Goal: Information Seeking & Learning: Learn about a topic

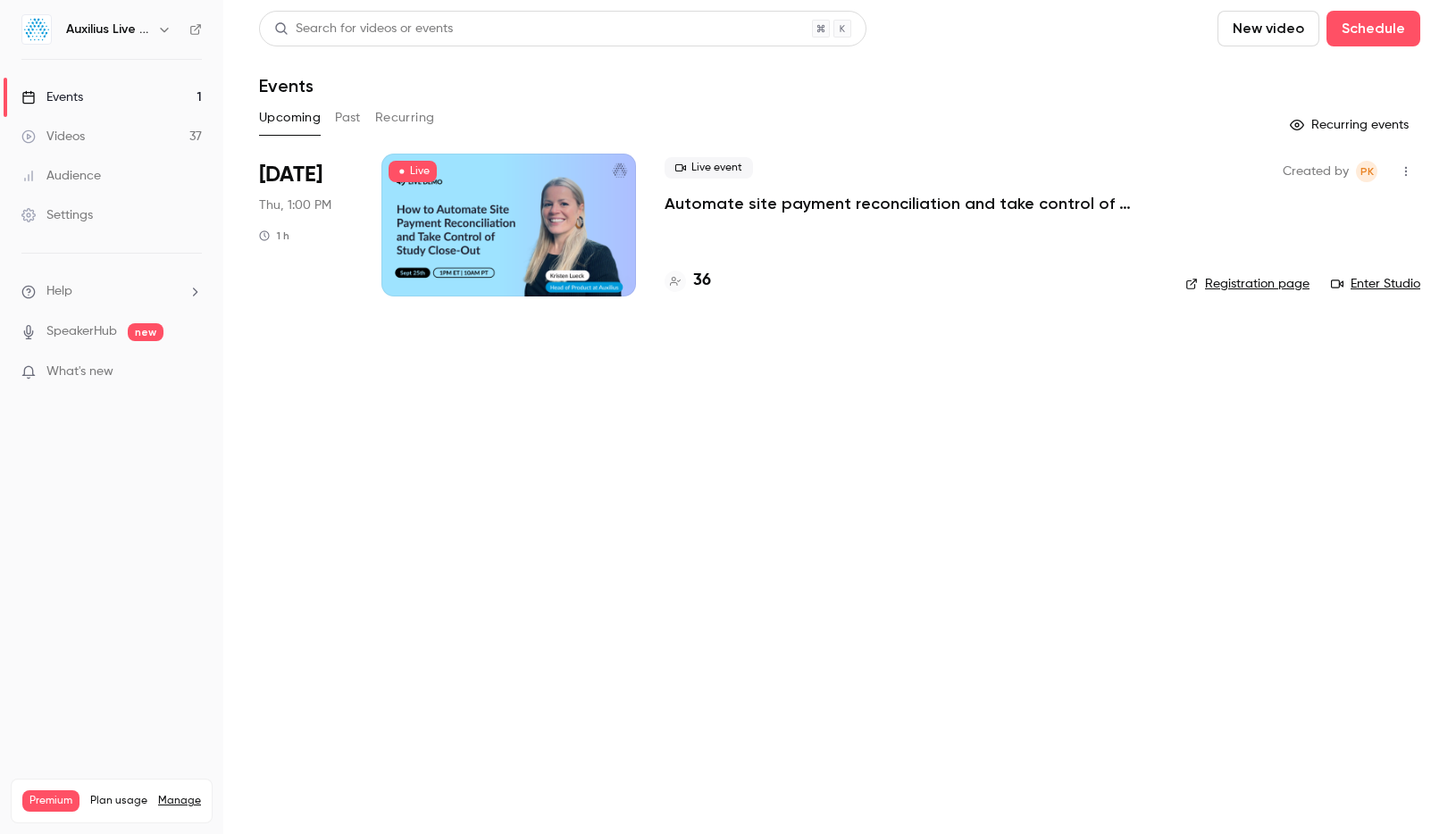
click at [155, 39] on div "Auxilius Live Sessions" at bounding box center [121, 30] width 109 height 22
click at [160, 34] on icon "button" at bounding box center [164, 30] width 14 height 14
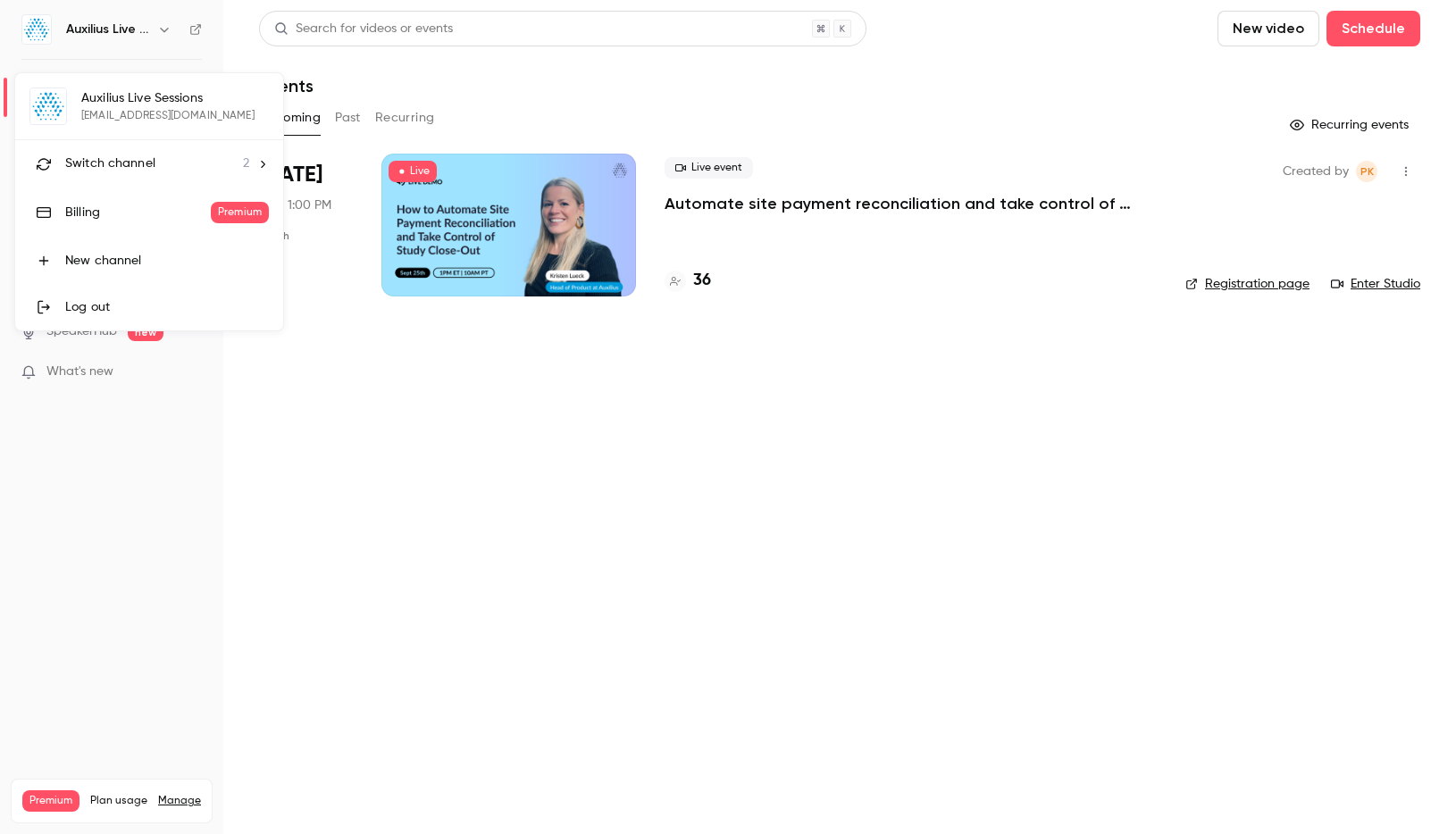
click at [157, 173] on div "Switch channel 2" at bounding box center [158, 164] width 184 height 19
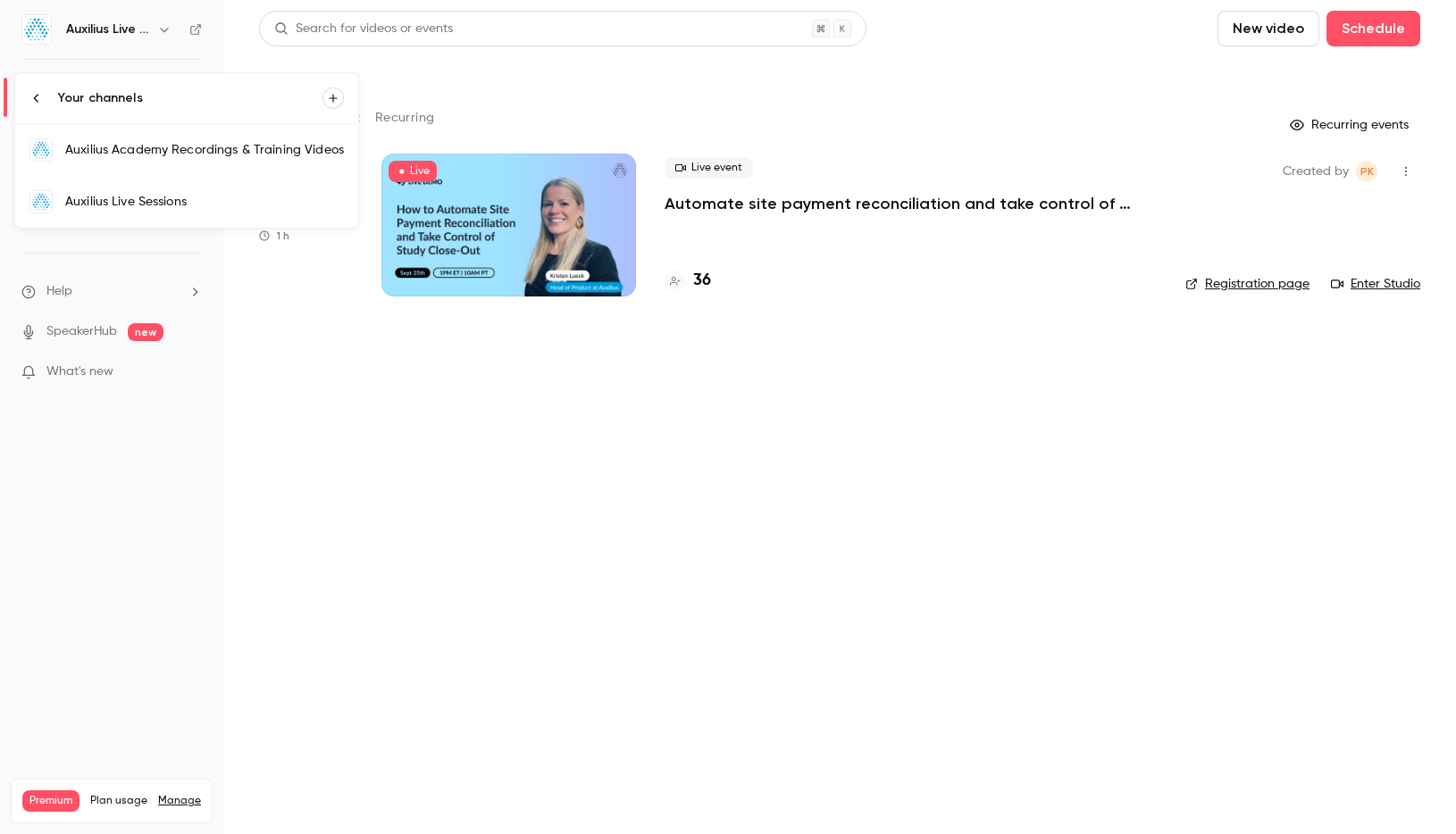
click at [157, 173] on link "Auxilius Academy Recordings & Training Videos" at bounding box center [186, 150] width 343 height 52
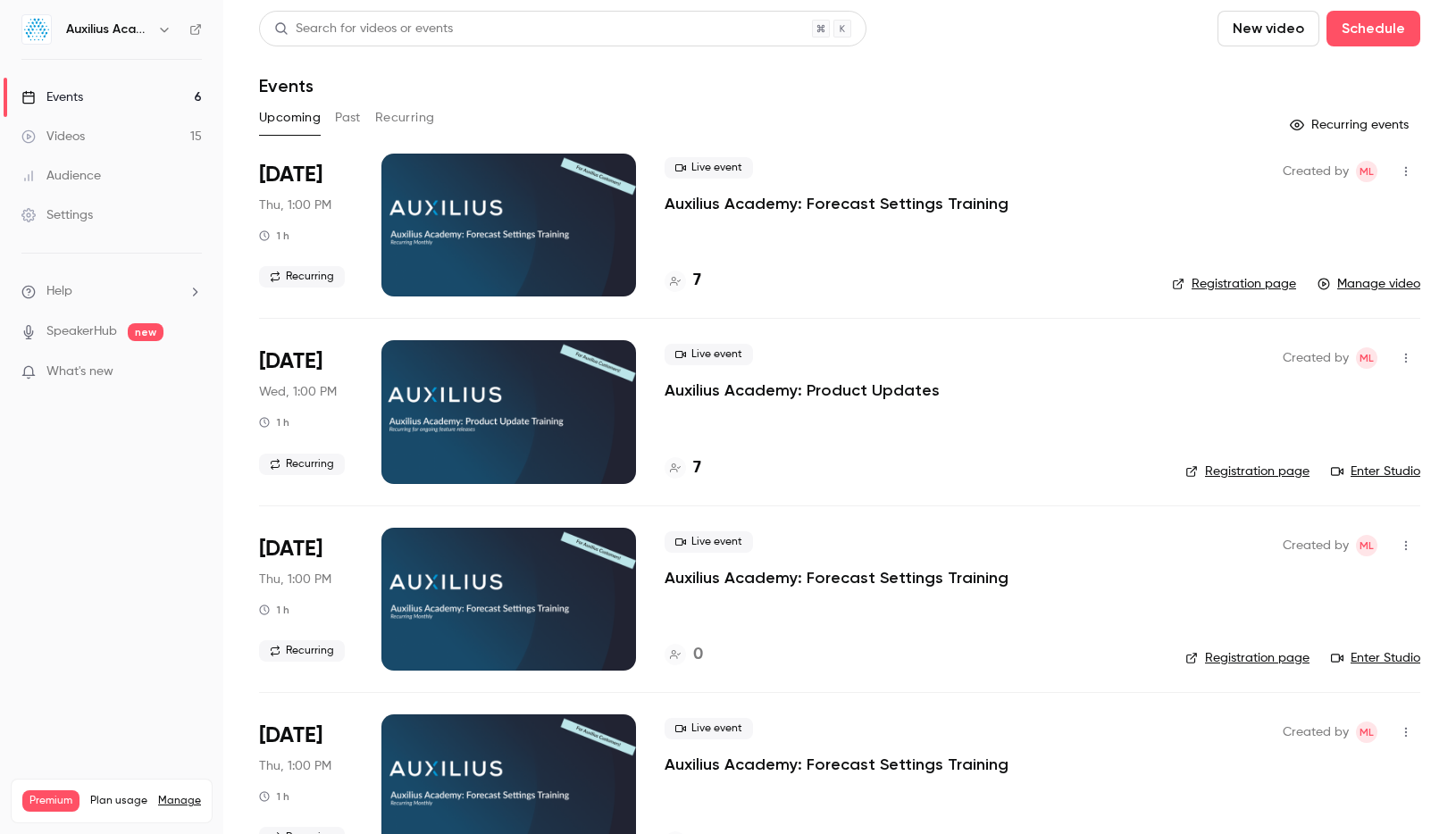
click at [759, 202] on p "Auxilius Academy: Forecast Settings Training" at bounding box center [836, 204] width 344 height 22
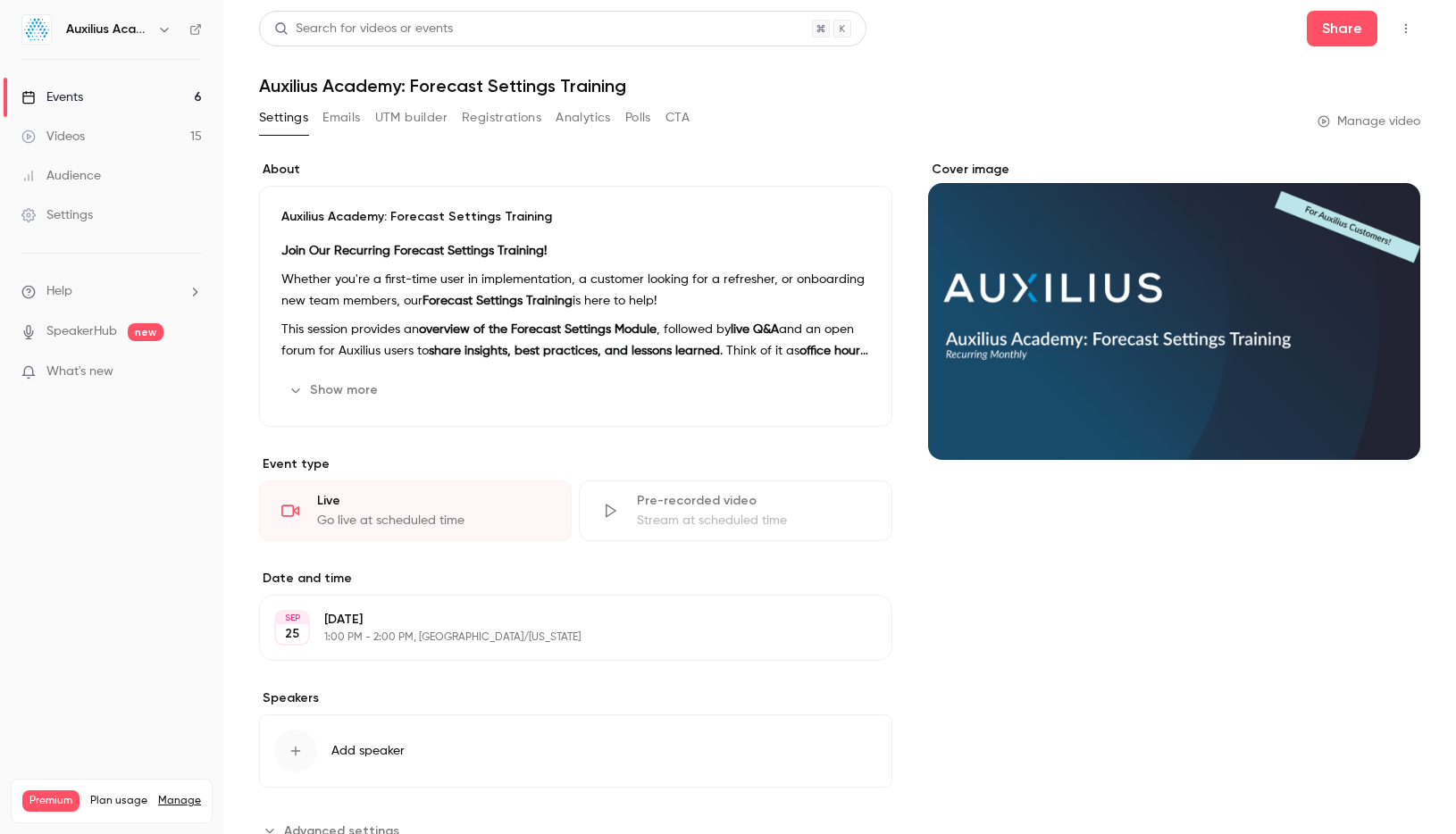
click at [500, 115] on button "Registrations" at bounding box center [502, 117] width 79 height 29
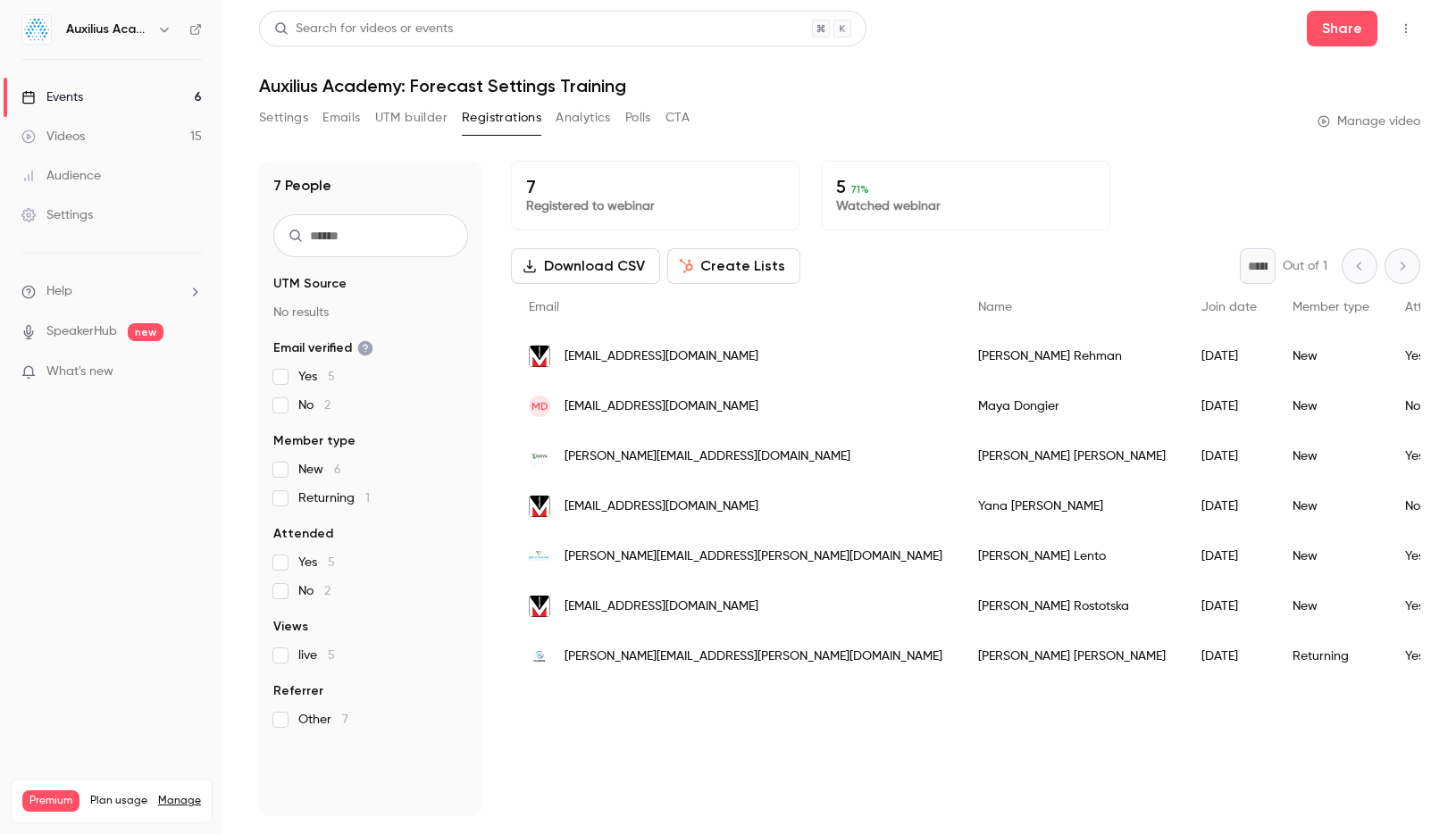
click at [873, 199] on p "Watched webinar" at bounding box center [965, 206] width 258 height 18
click at [595, 124] on button "Analytics" at bounding box center [583, 117] width 56 height 29
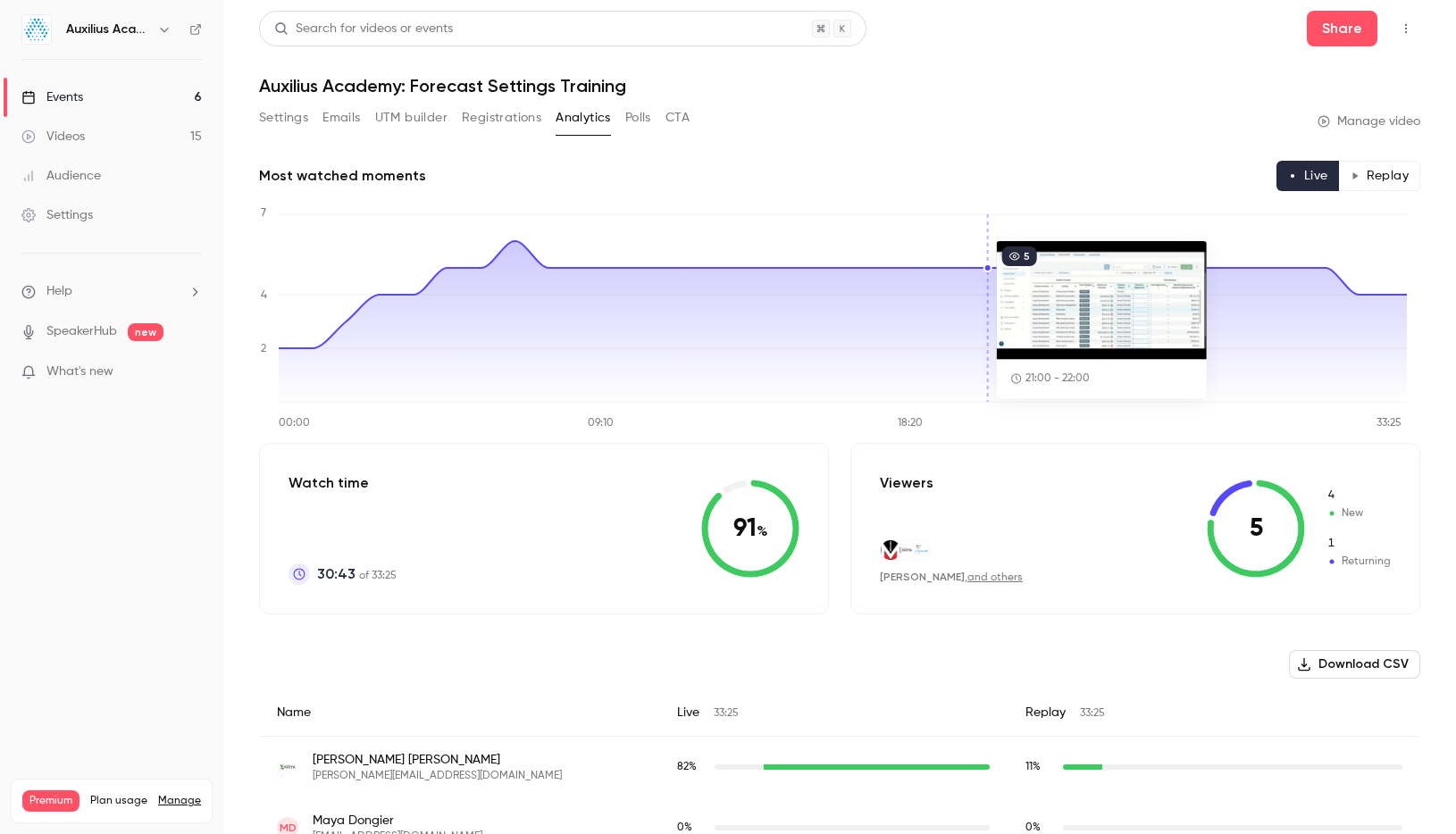
click at [289, 120] on button "Settings" at bounding box center [284, 117] width 50 height 29
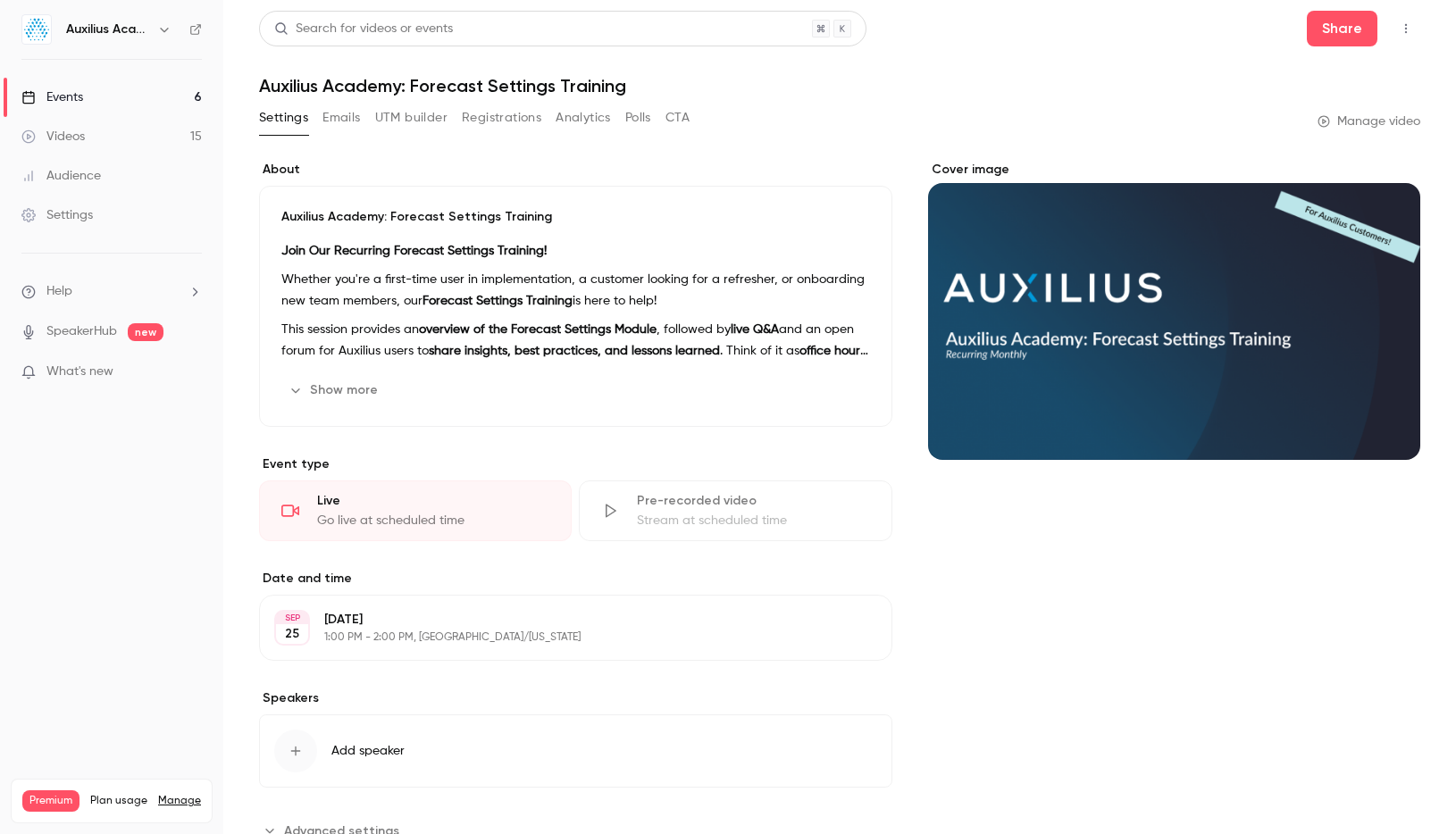
click at [166, 131] on link "Videos 15" at bounding box center [111, 137] width 223 height 40
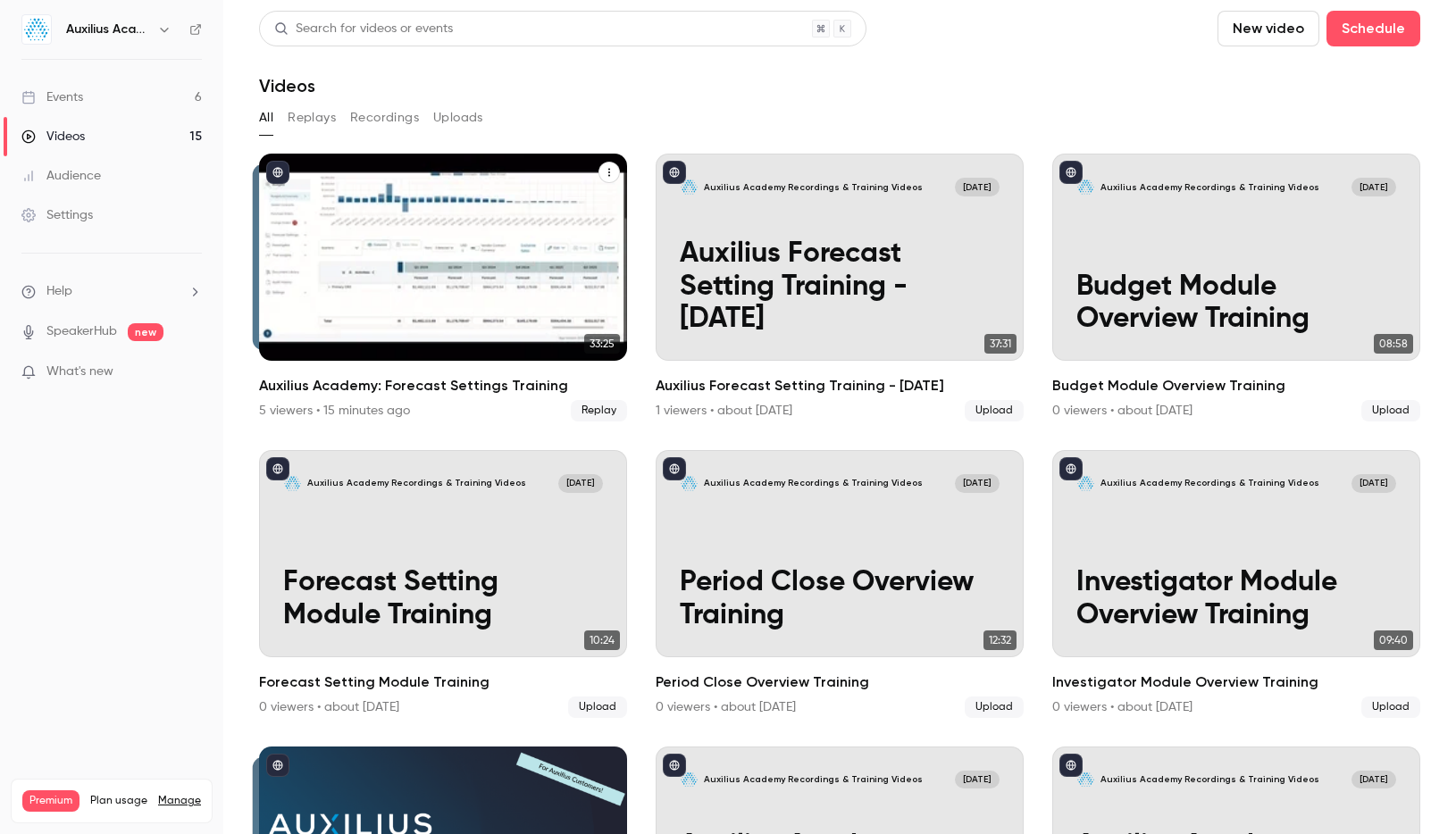
click at [552, 255] on div "Auxilius Academy: Forecast Settings Training" at bounding box center [442, 257] width 368 height 207
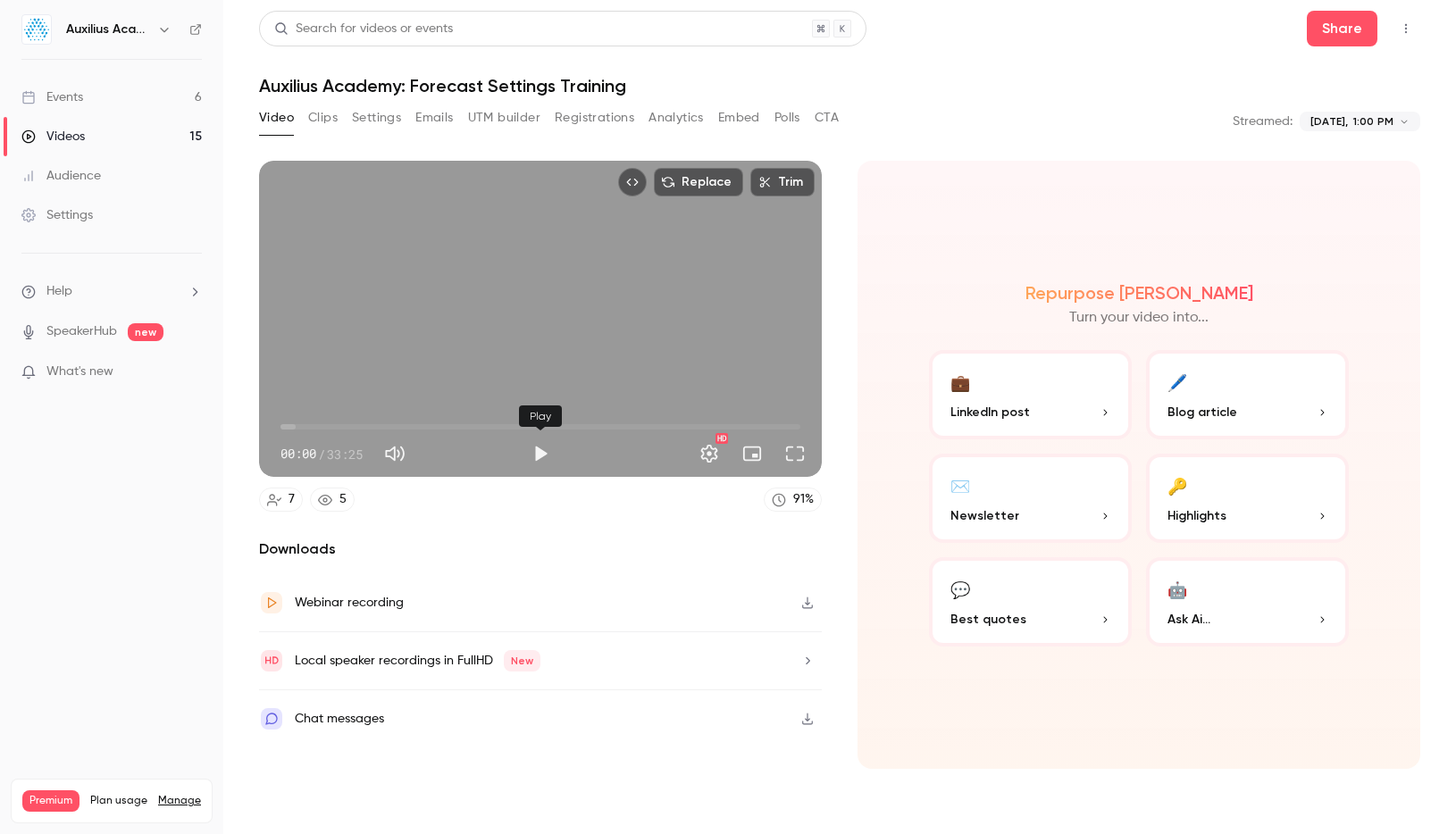
click at [549, 450] on button "Play" at bounding box center [541, 453] width 36 height 36
click at [317, 428] on span "00:22" at bounding box center [541, 426] width 520 height 29
click at [337, 424] on span "02:33" at bounding box center [541, 426] width 520 height 29
click at [409, 423] on span "08:16" at bounding box center [541, 426] width 520 height 29
click at [446, 420] on span "08:21" at bounding box center [541, 426] width 520 height 29
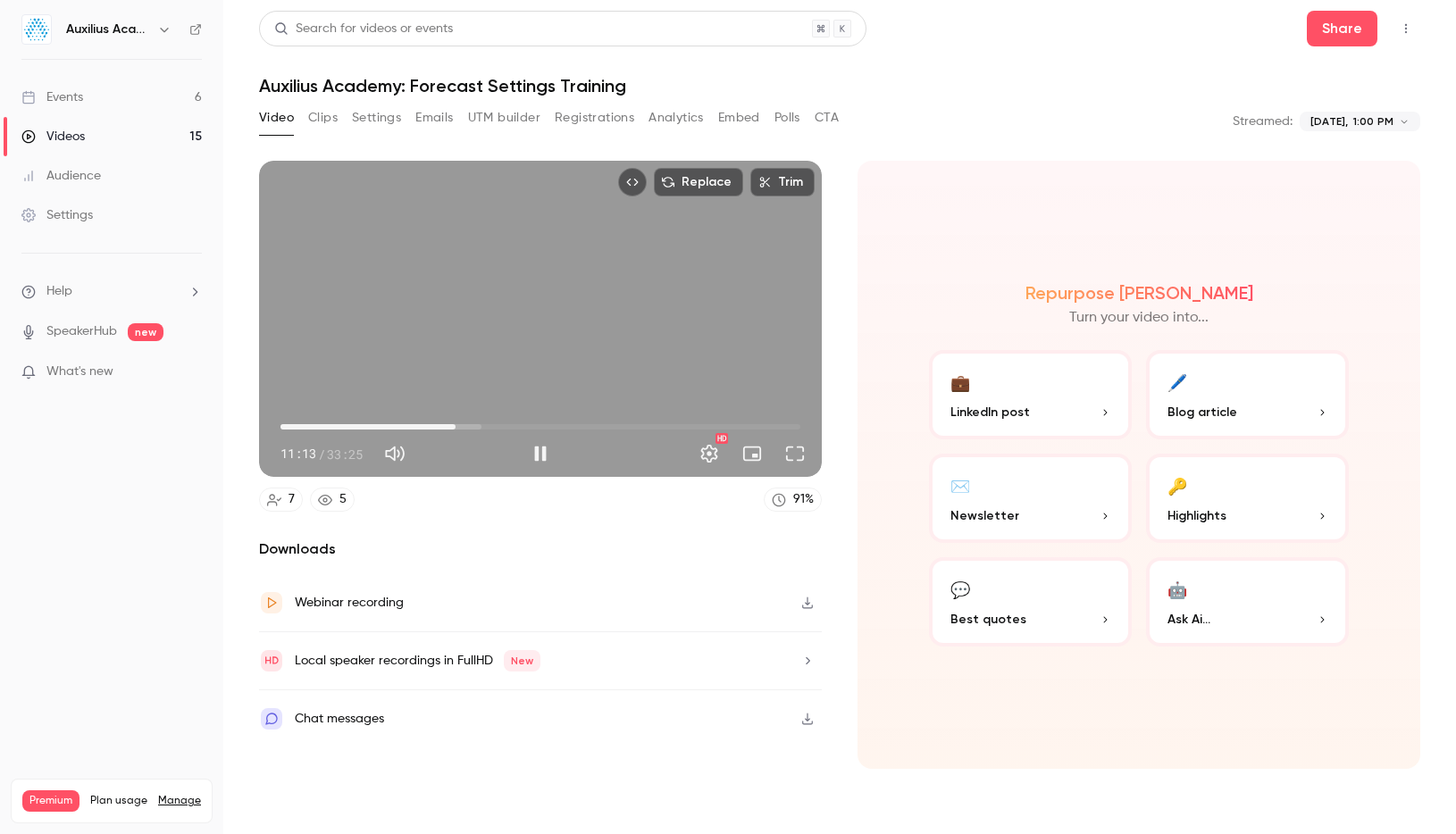
click at [500, 428] on span "11:13" at bounding box center [541, 426] width 520 height 29
click at [570, 429] on span "14:08" at bounding box center [541, 426] width 520 height 29
click at [599, 426] on span "18:50" at bounding box center [541, 426] width 520 height 29
click at [546, 456] on button "Pause" at bounding box center [541, 453] width 36 height 36
type input "******"
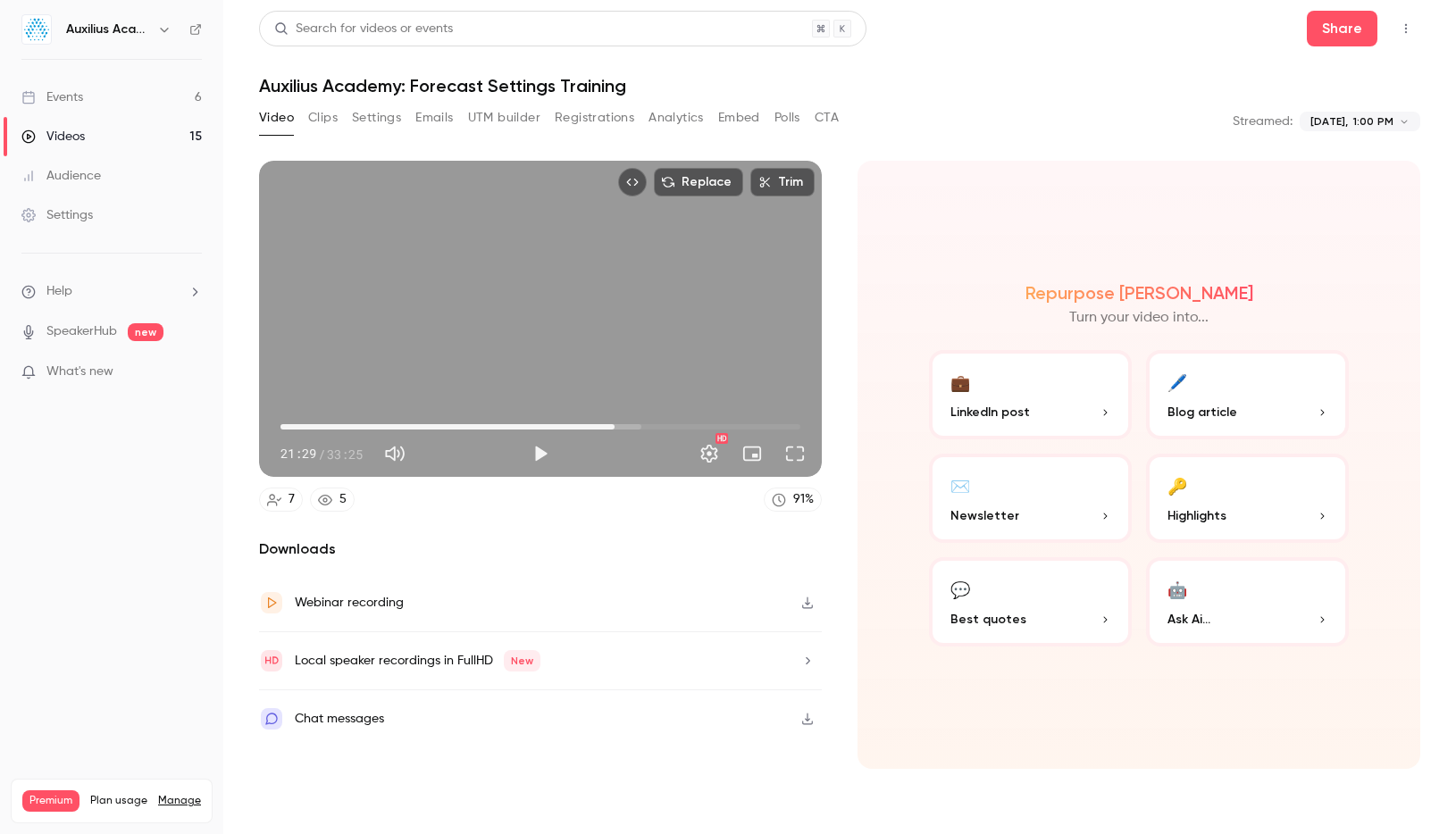
click at [812, 609] on icon "button" at bounding box center [807, 603] width 14 height 13
click at [289, 121] on button "Video" at bounding box center [276, 117] width 35 height 29
click at [376, 117] on button "Settings" at bounding box center [377, 117] width 50 height 29
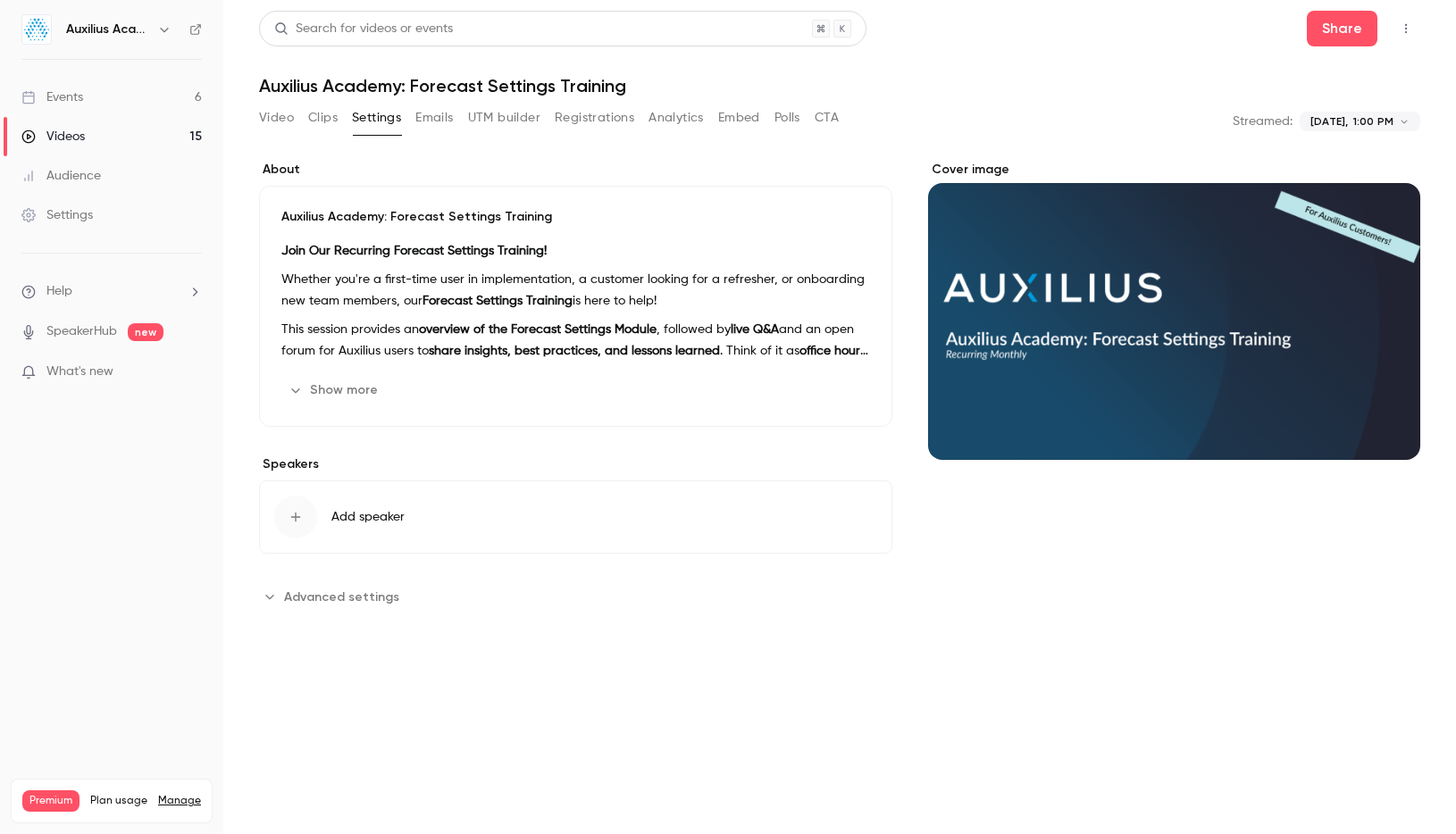
click at [266, 115] on button "Video" at bounding box center [276, 117] width 35 height 29
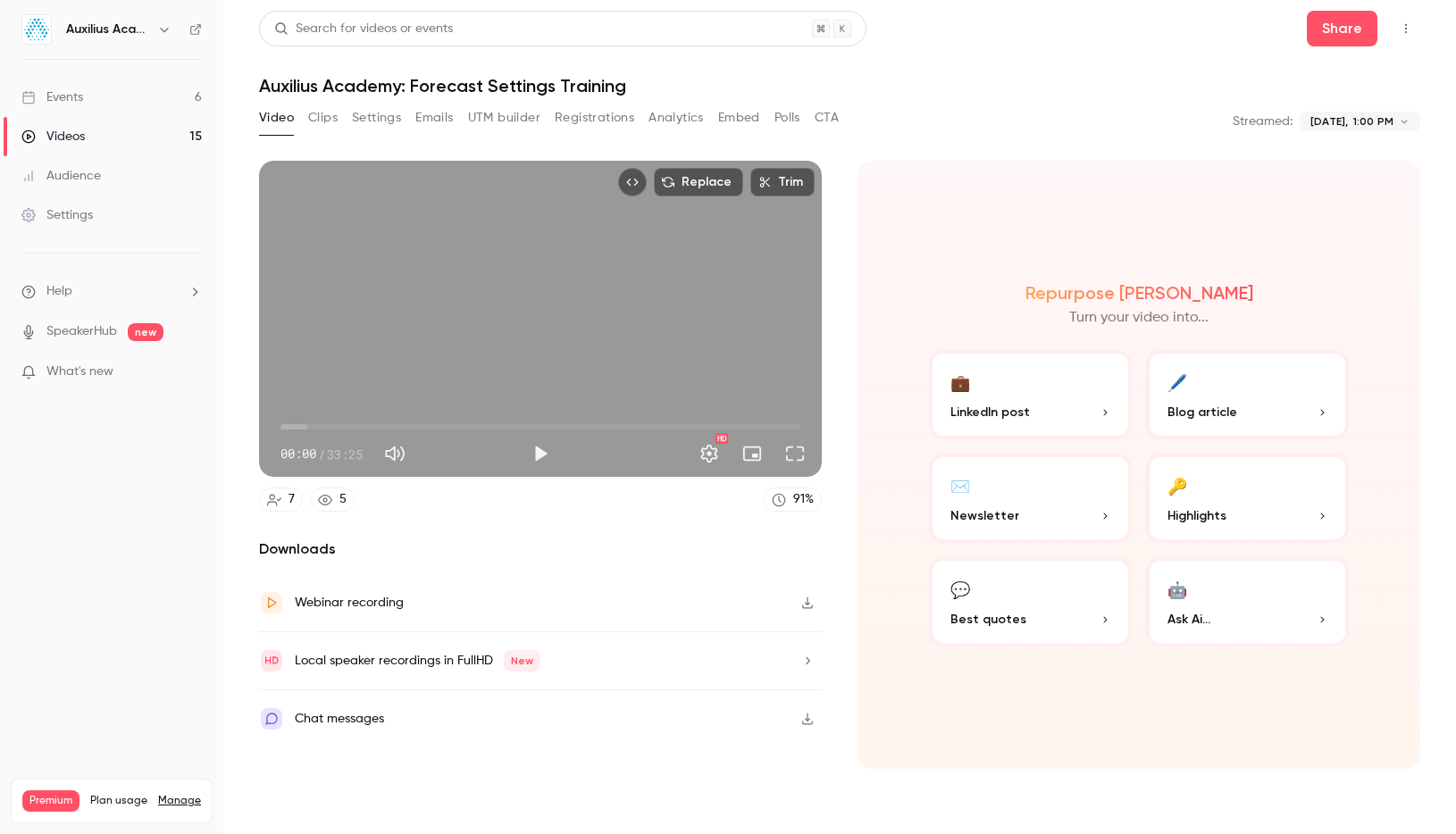
click at [88, 139] on link "Videos 15" at bounding box center [111, 137] width 223 height 40
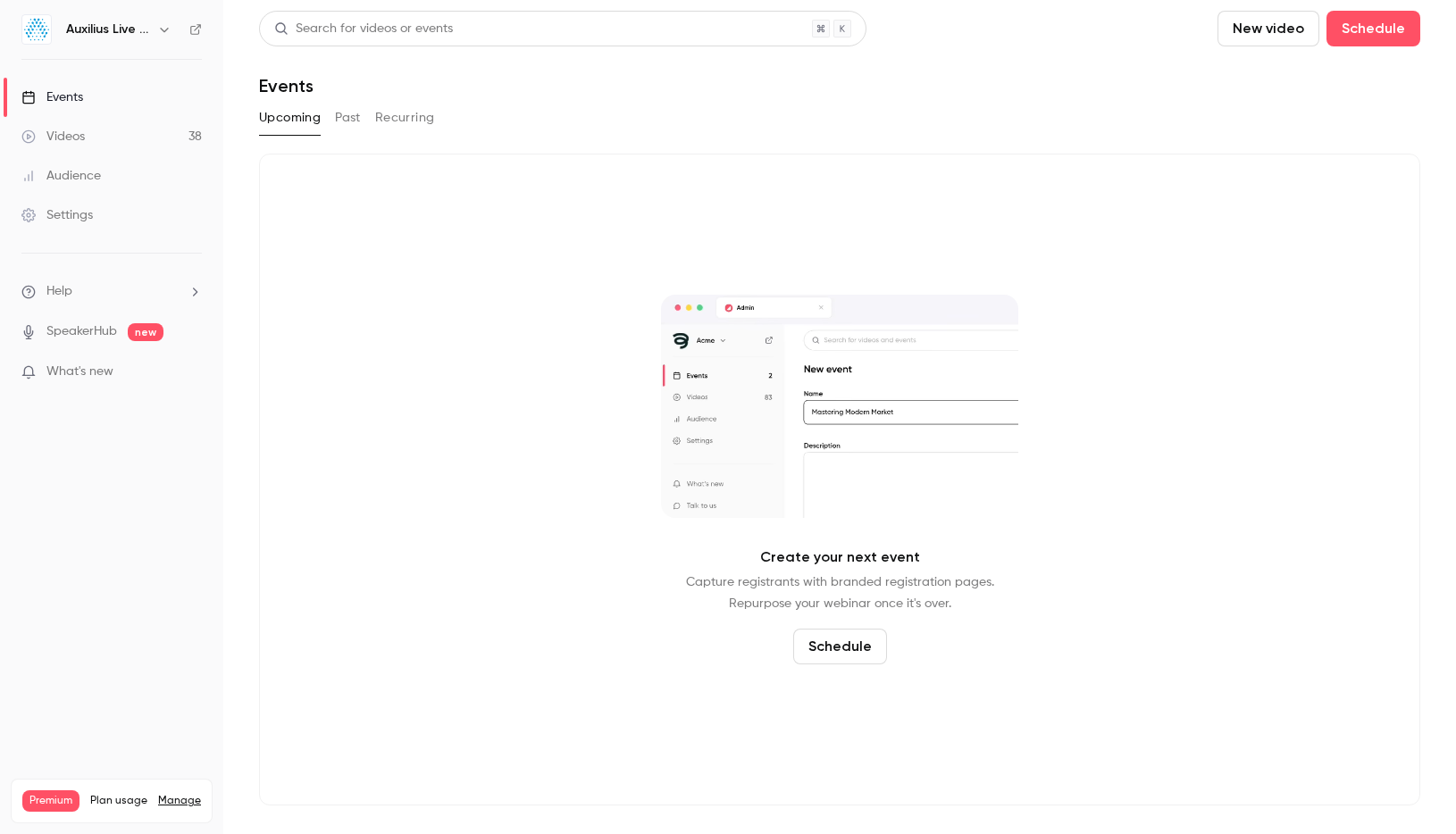
click at [60, 139] on div "Videos" at bounding box center [54, 137] width 63 height 18
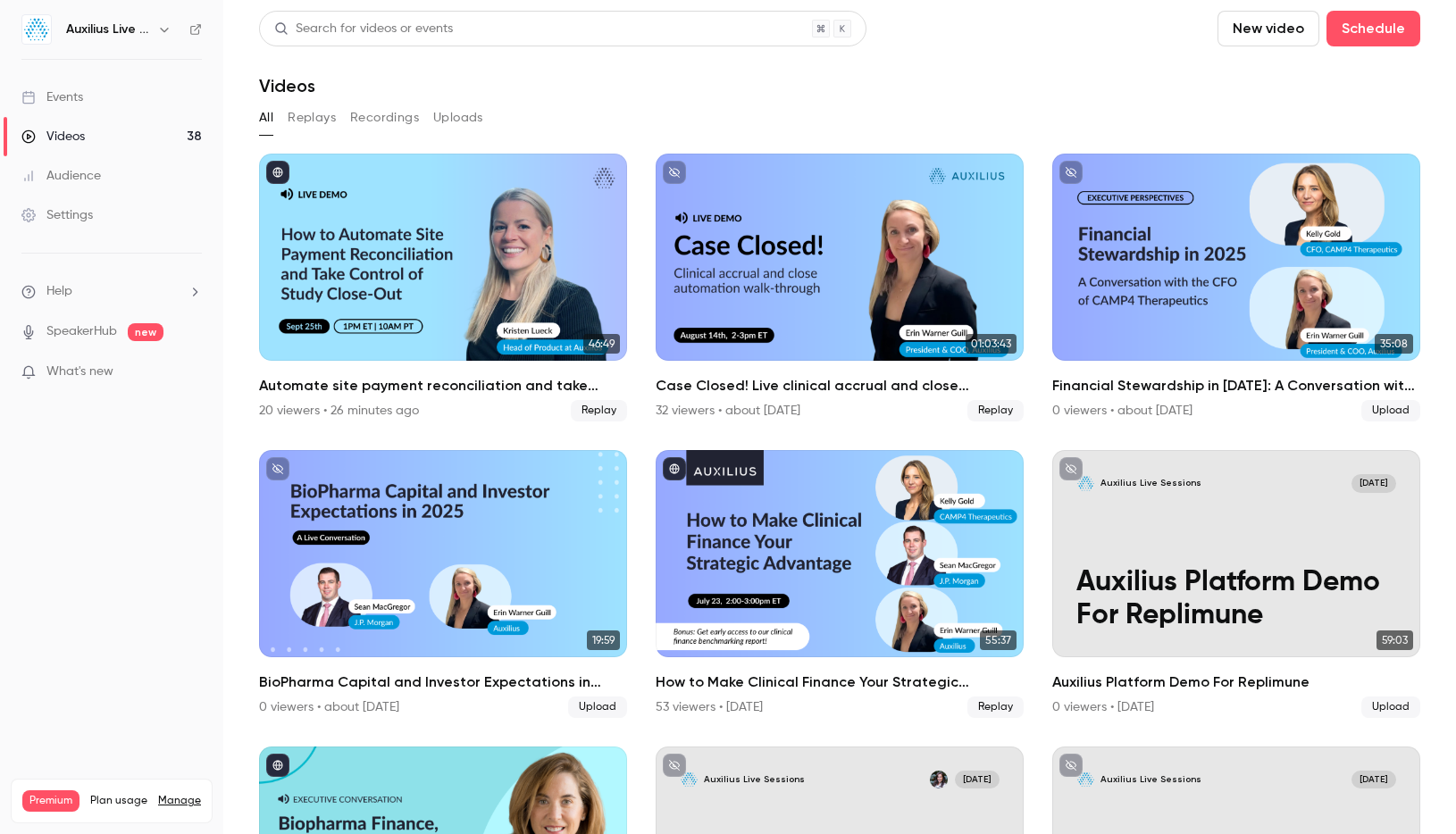
click at [159, 25] on icon "button" at bounding box center [164, 30] width 14 height 14
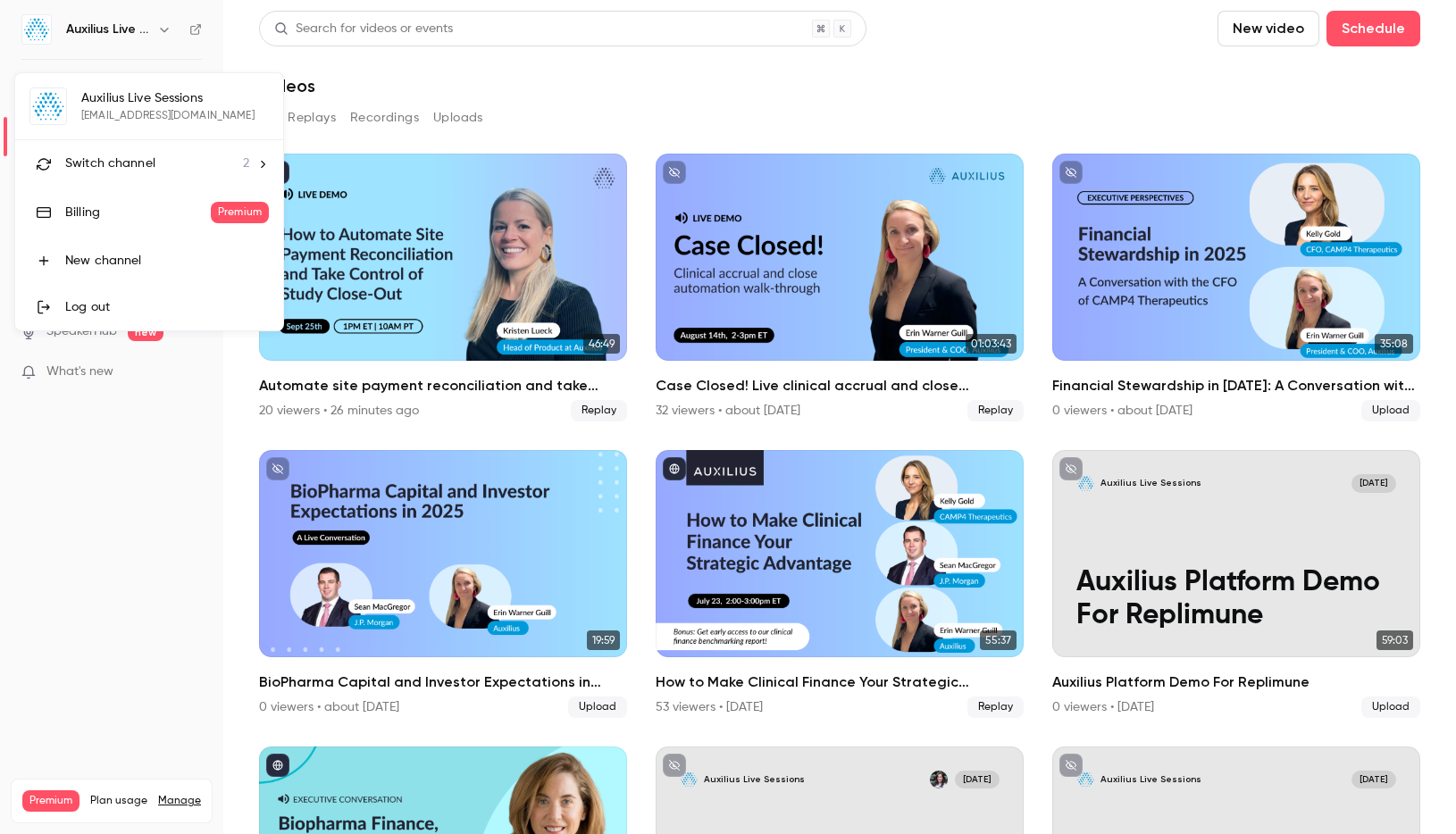
click at [153, 155] on span "Switch channel" at bounding box center [110, 164] width 90 height 19
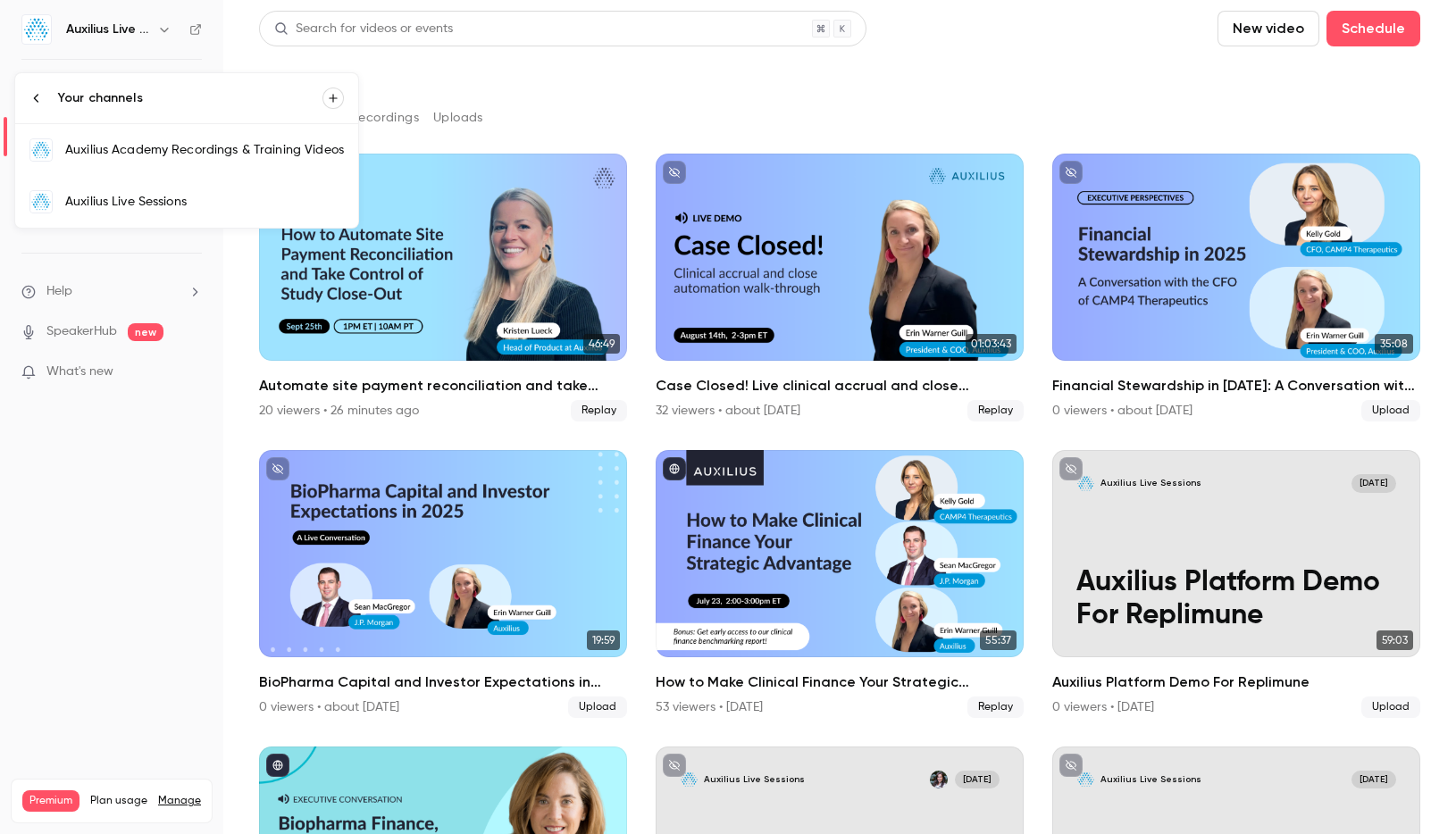
click at [163, 162] on link "Auxilius Academy Recordings & Training Videos" at bounding box center [186, 150] width 343 height 52
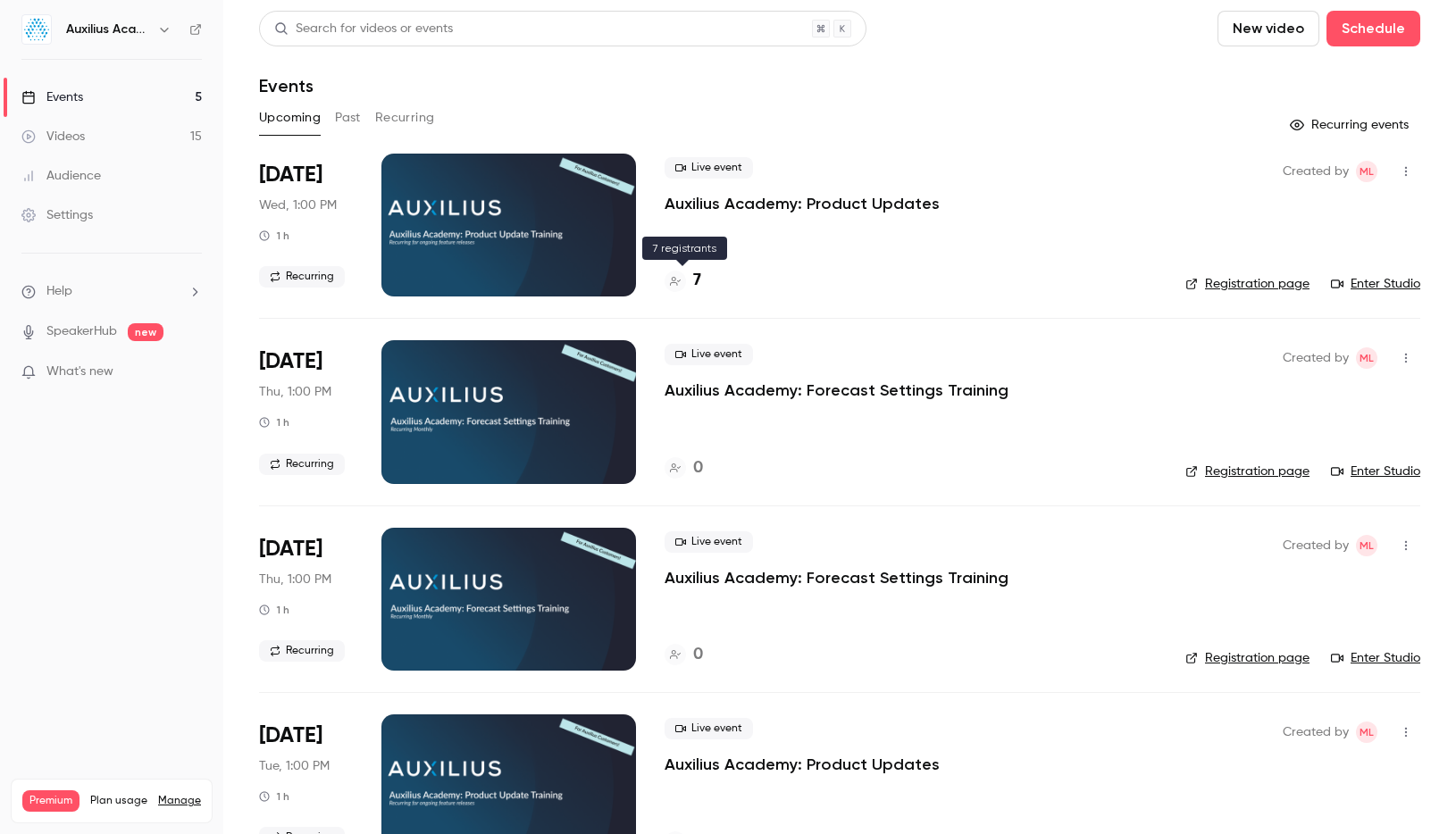
click at [682, 272] on div "7" at bounding box center [682, 281] width 37 height 24
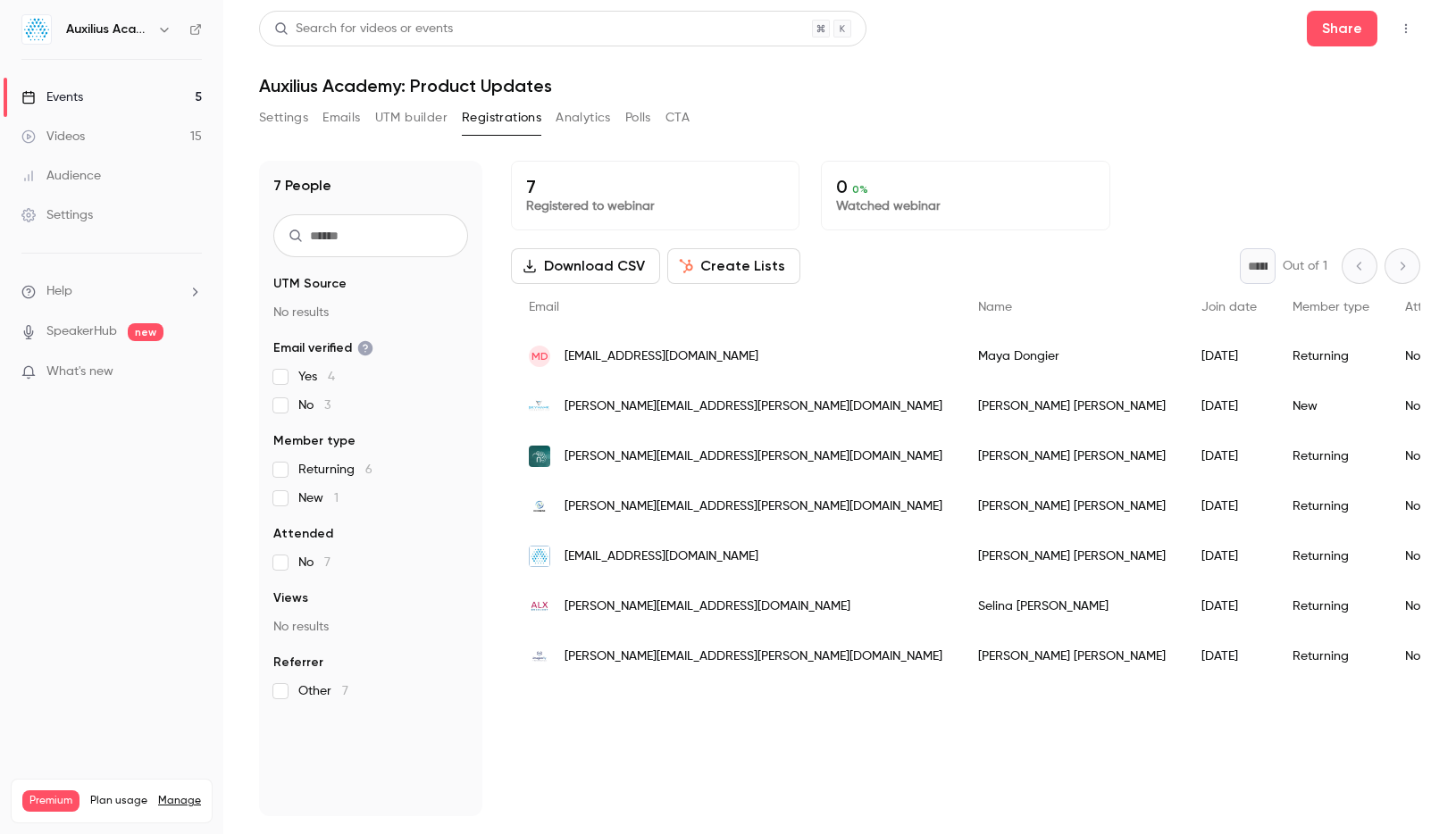
click at [129, 33] on h6 "Auxilius Academy Recordings & Training Videos" at bounding box center [108, 30] width 84 height 18
click at [147, 31] on h6 "Auxilius Academy Recordings & Training Videos" at bounding box center [108, 30] width 84 height 18
click at [157, 32] on icon "button" at bounding box center [164, 30] width 14 height 14
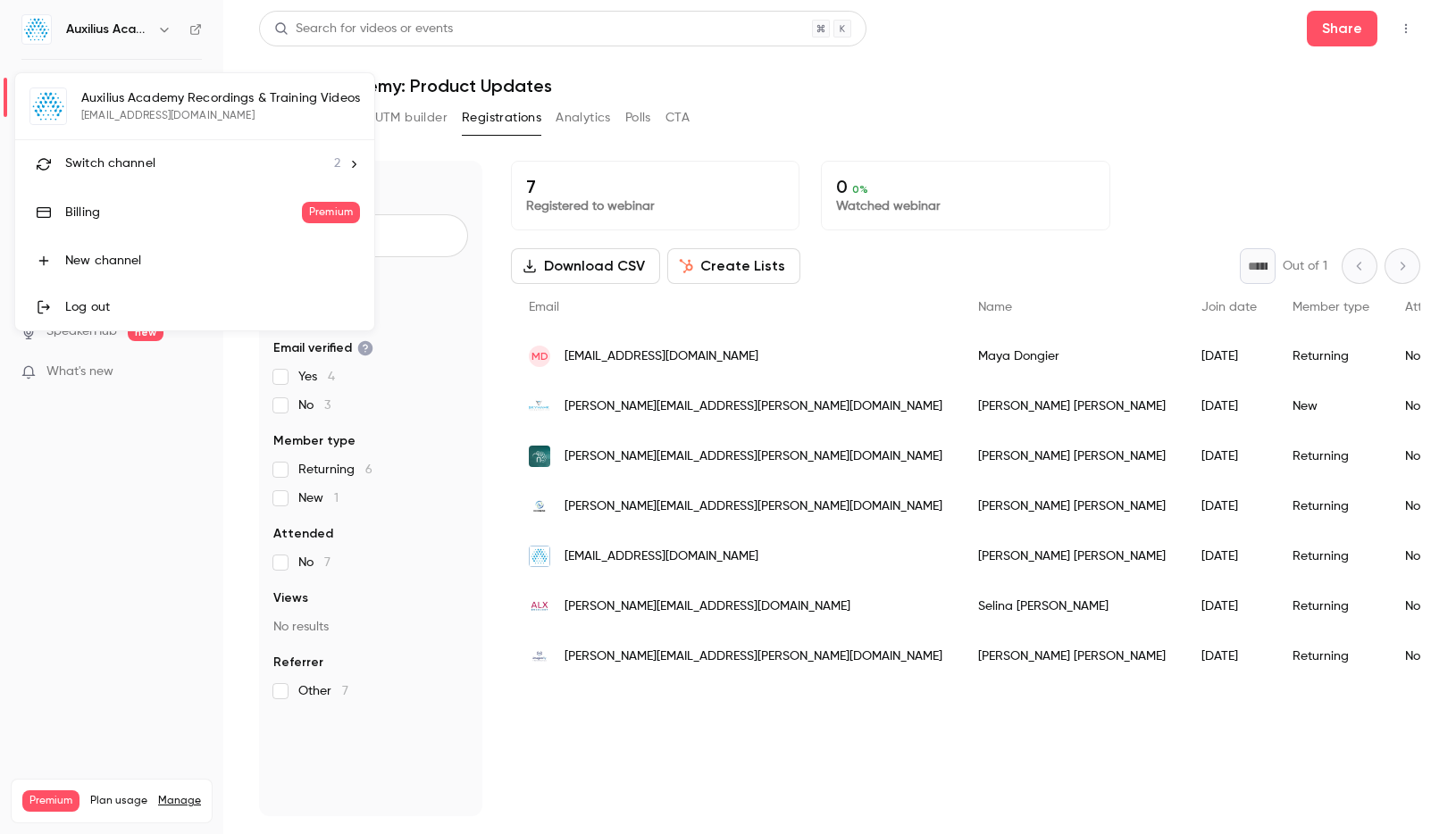
click at [157, 155] on div "Switch channel 2" at bounding box center [202, 164] width 275 height 19
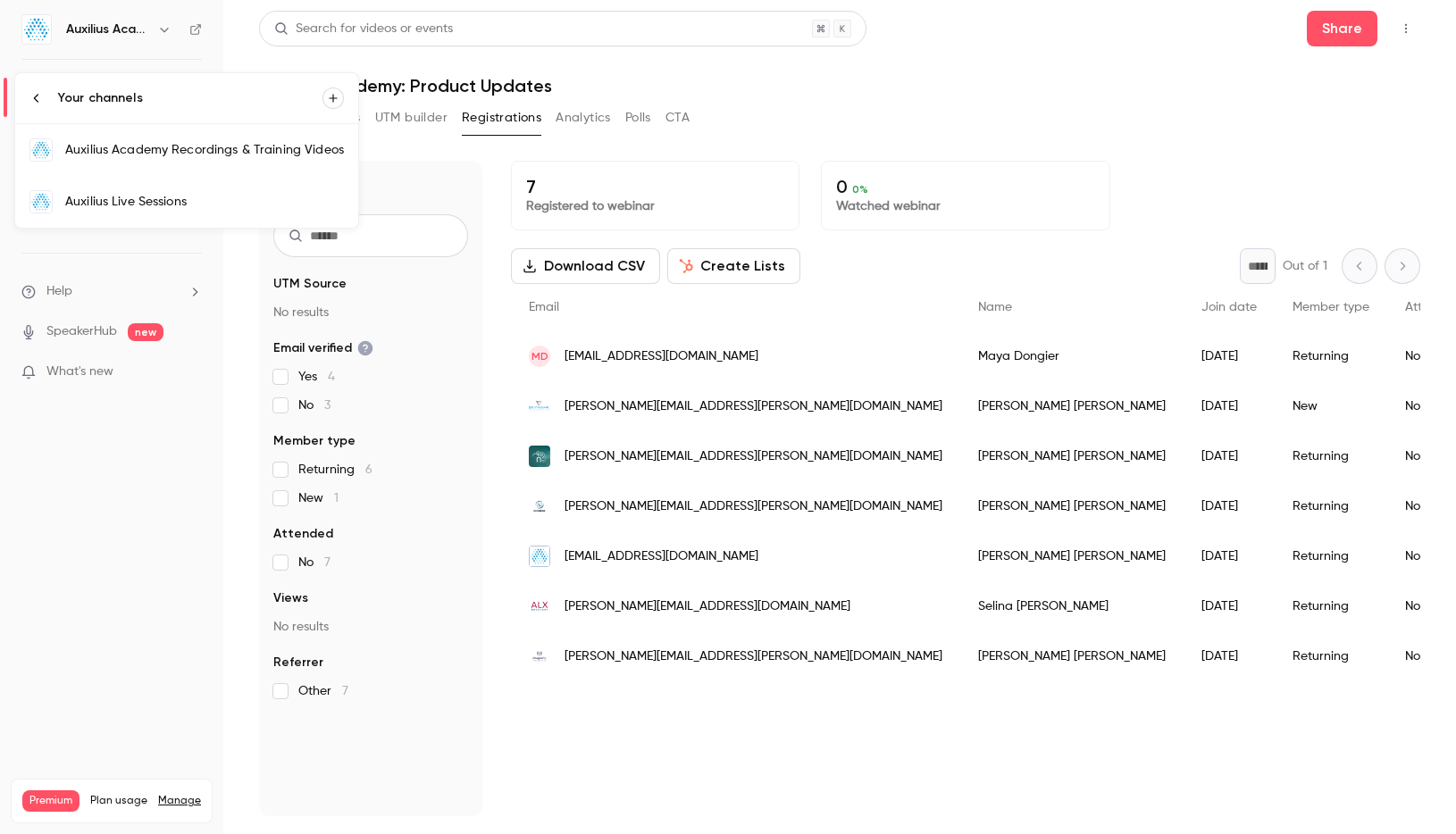
click at [402, 57] on div at bounding box center [728, 417] width 1456 height 834
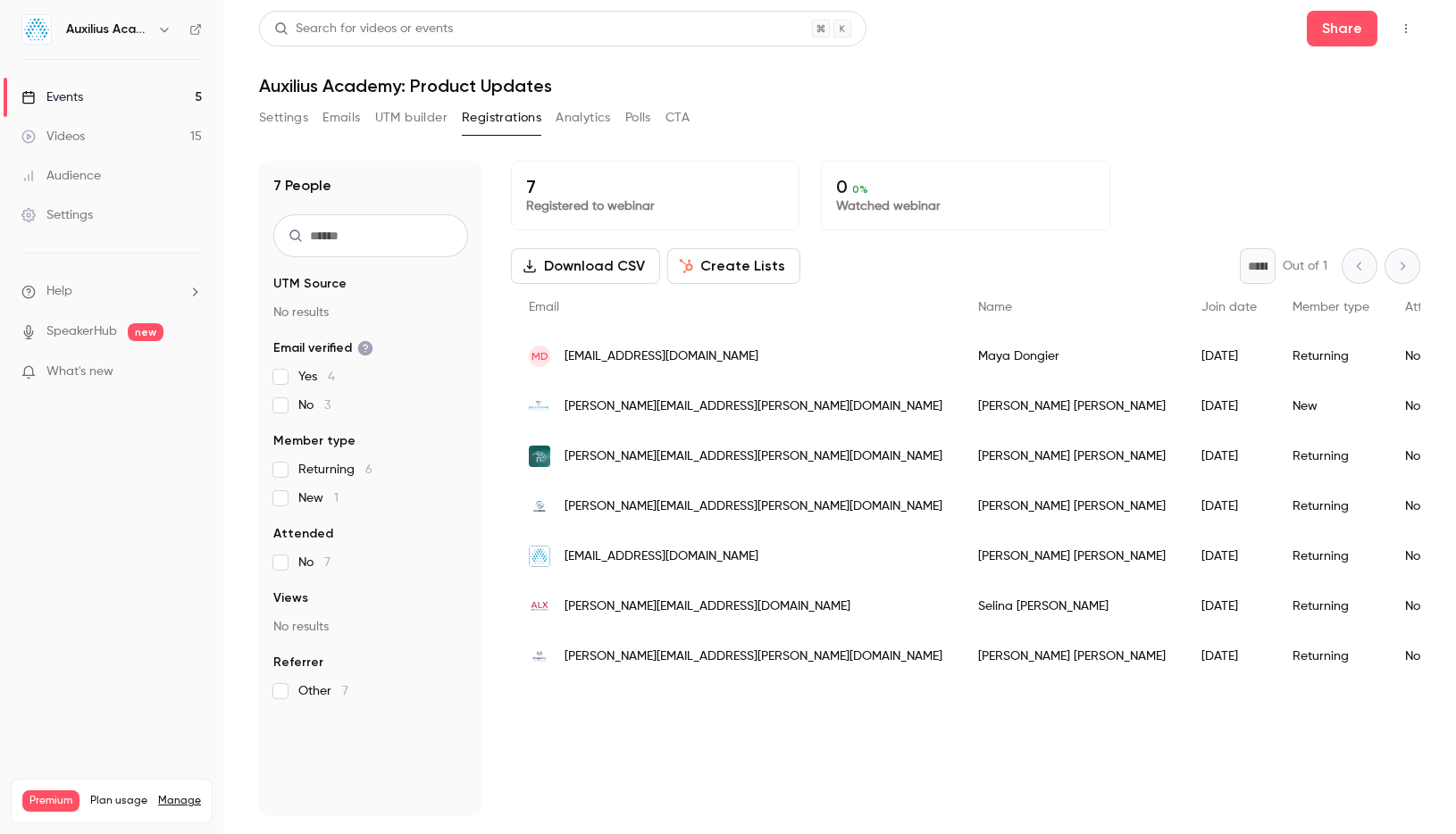
click at [162, 95] on link "Events 5" at bounding box center [111, 97] width 223 height 40
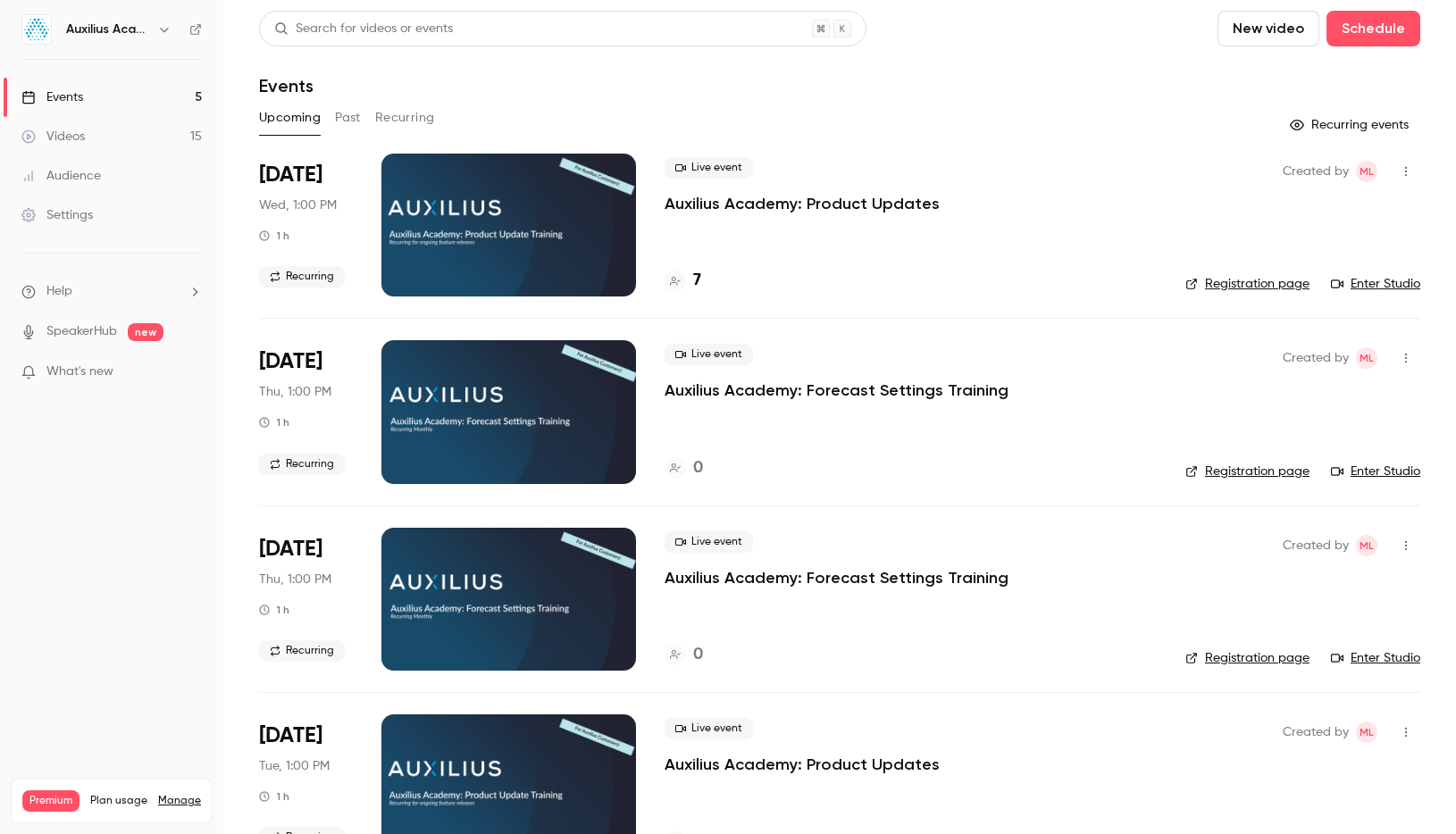
click at [352, 117] on button "Past" at bounding box center [348, 117] width 26 height 29
click at [432, 208] on div at bounding box center [509, 225] width 255 height 143
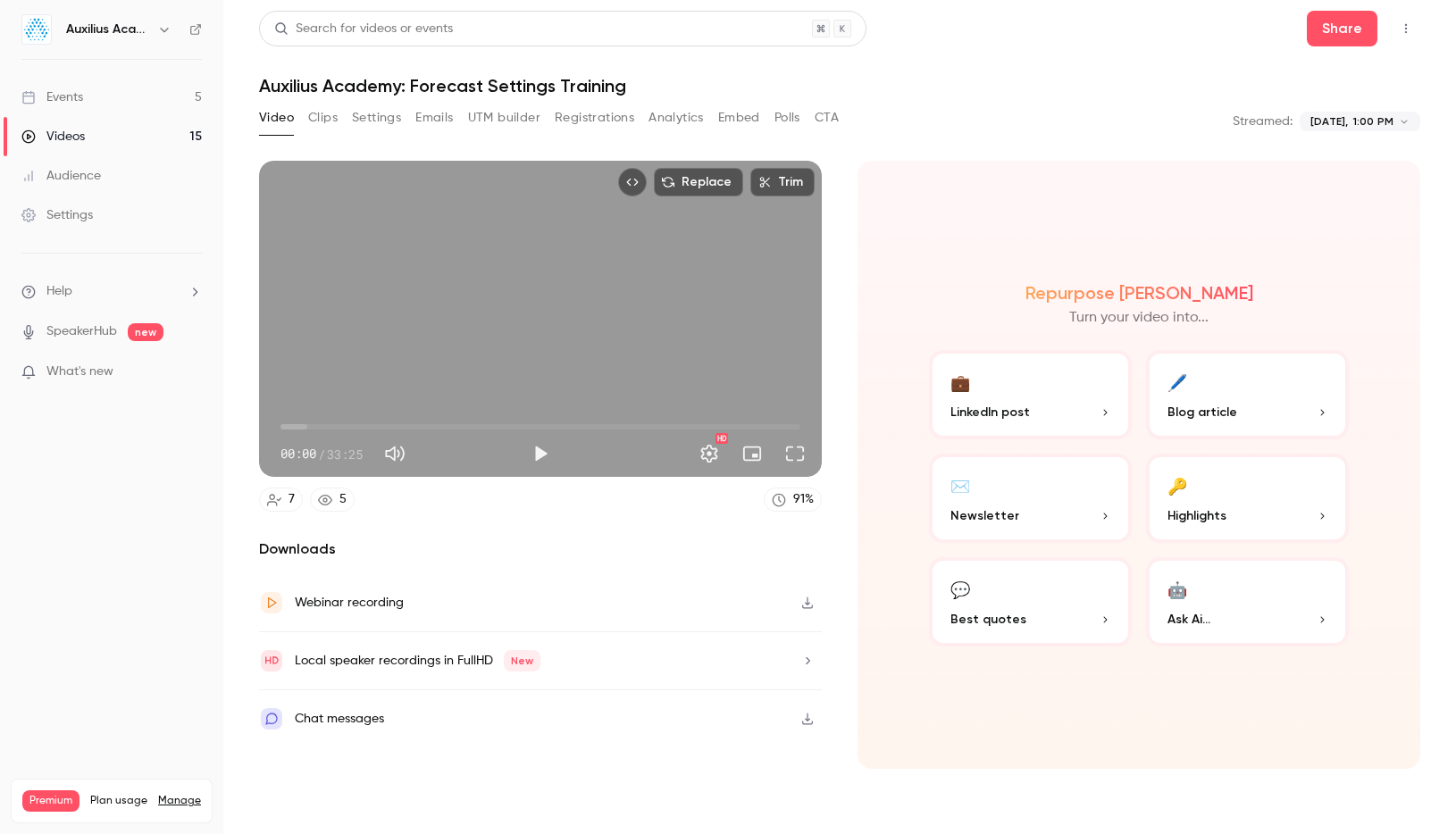
click at [595, 117] on button "Registrations" at bounding box center [594, 117] width 79 height 29
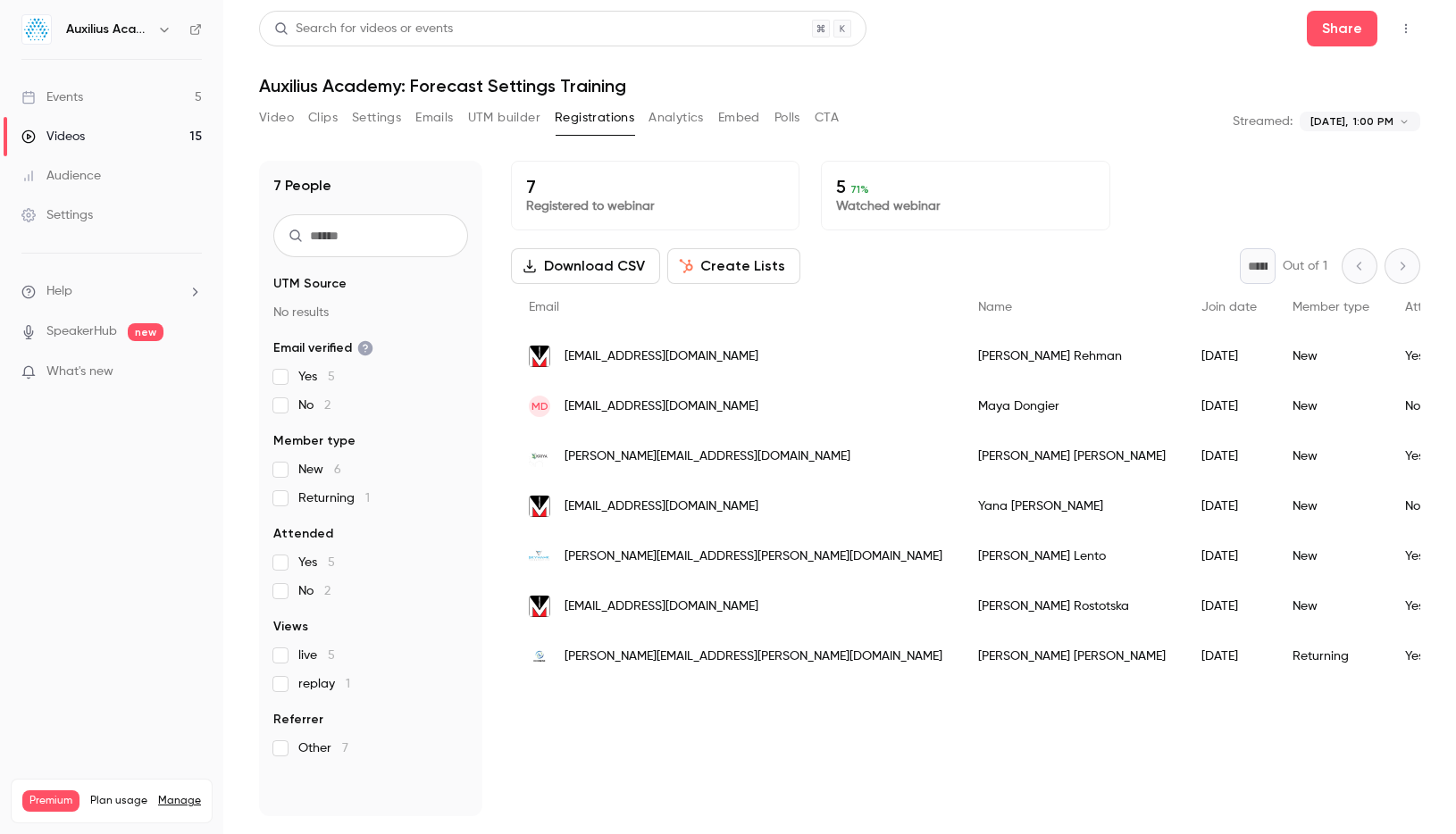
click at [104, 372] on span "What's new" at bounding box center [80, 372] width 67 height 19
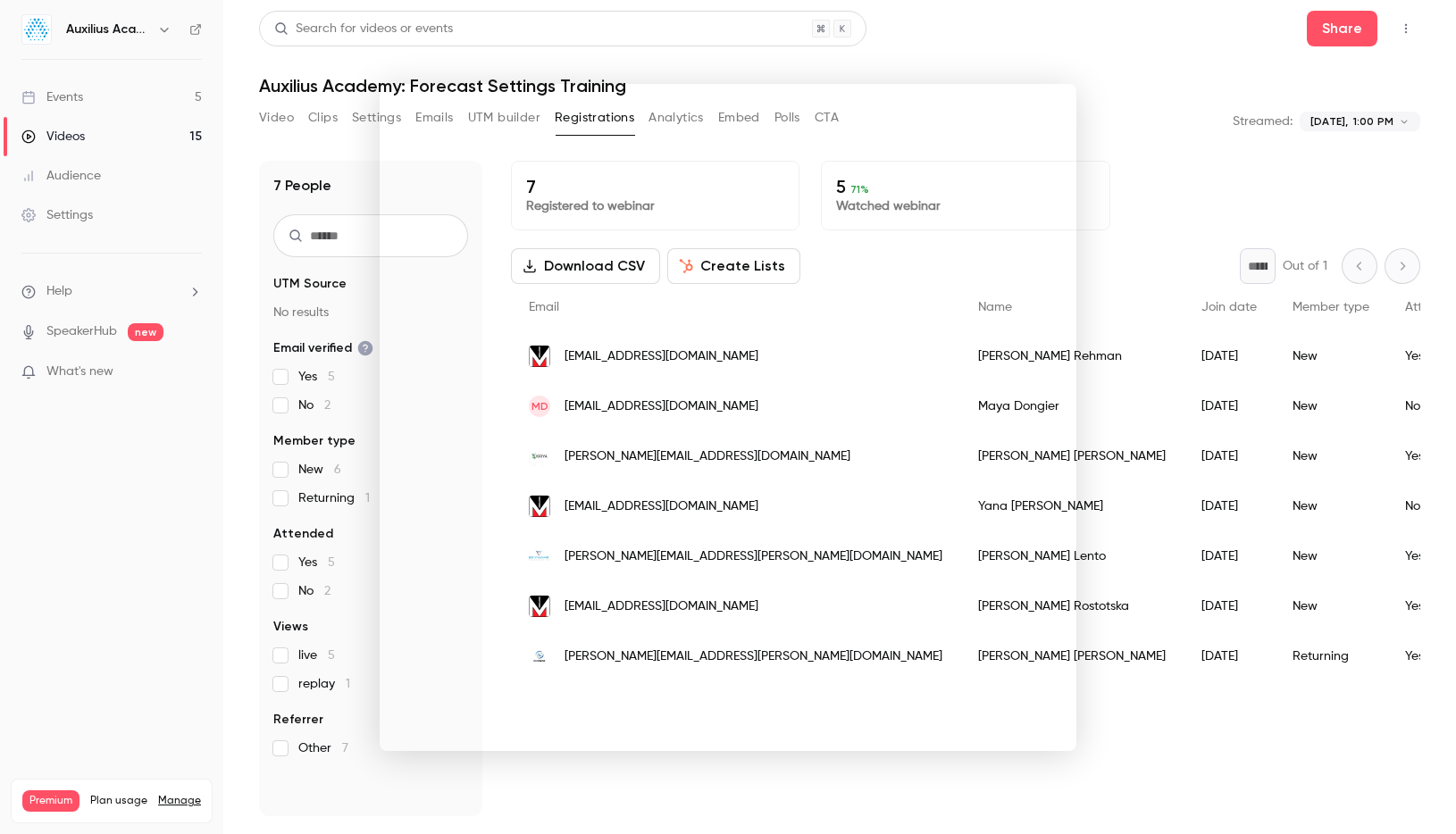
click at [1011, 59] on div at bounding box center [728, 417] width 1456 height 834
